Goal: Task Accomplishment & Management: Complete application form

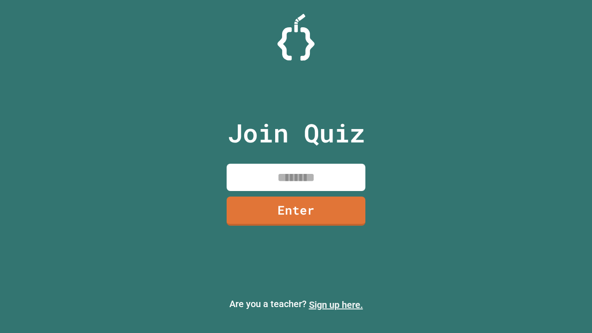
click at [336, 305] on link "Sign up here." at bounding box center [336, 304] width 54 height 11
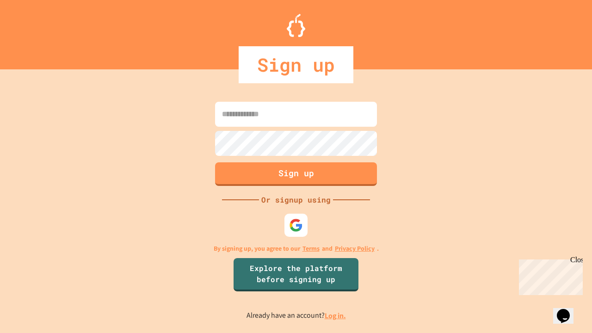
click at [336, 315] on link "Log in." at bounding box center [334, 316] width 21 height 10
